Goal: Navigation & Orientation: Find specific page/section

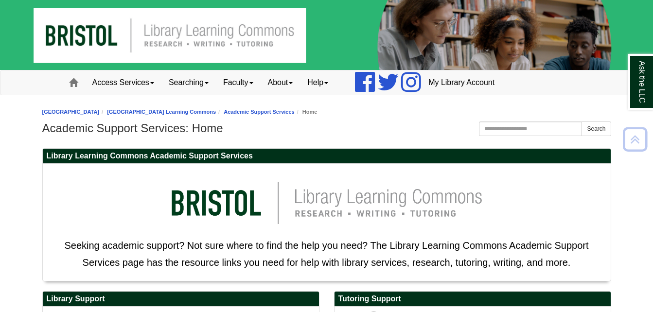
scroll to position [291, 0]
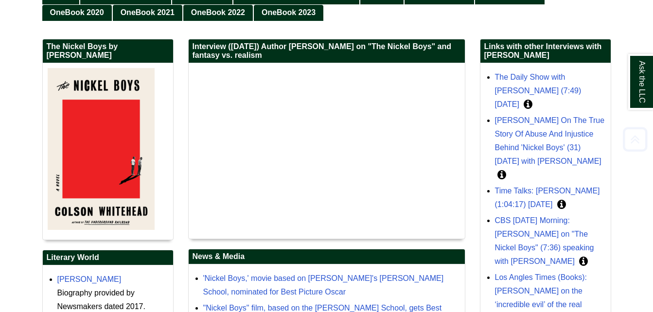
scroll to position [158, 0]
